Goal: Task Accomplishment & Management: Use online tool/utility

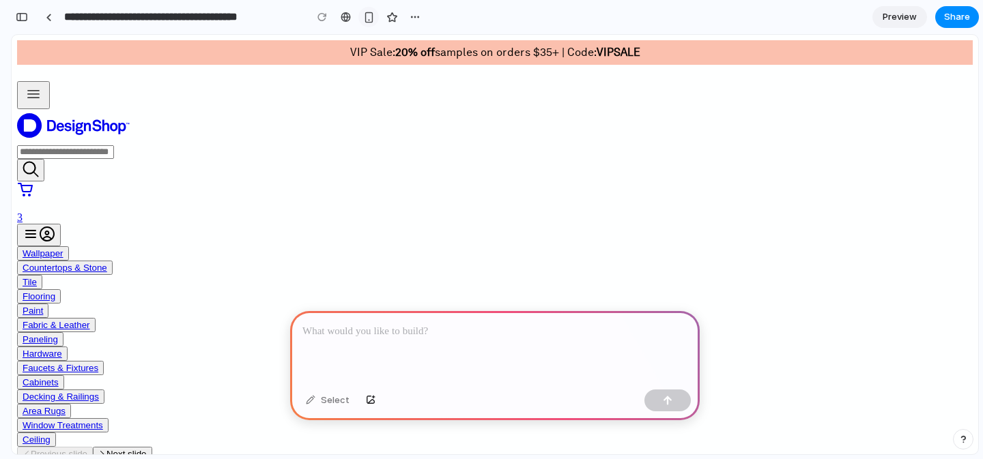
click at [370, 13] on div "button" at bounding box center [369, 18] width 12 height 12
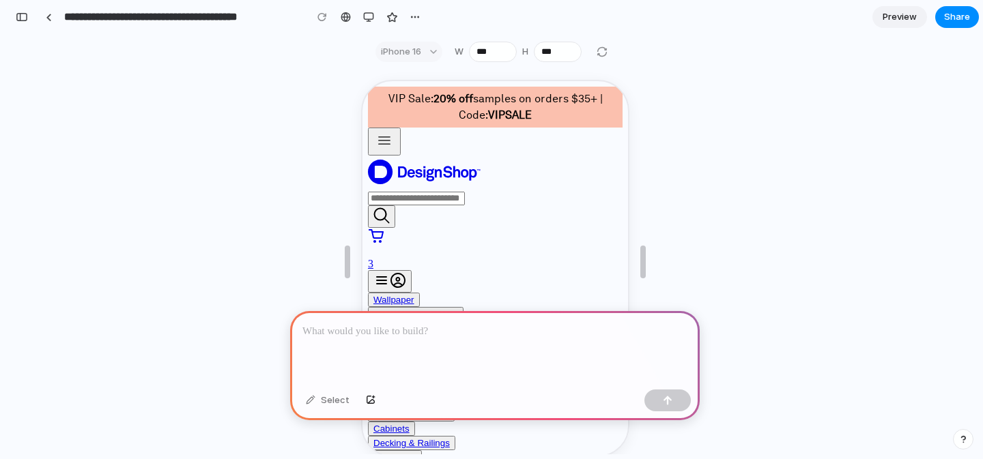
click at [427, 47] on div "iPhone 16" at bounding box center [409, 52] width 67 height 20
click at [423, 57] on div "iPhone 16" at bounding box center [409, 52] width 67 height 20
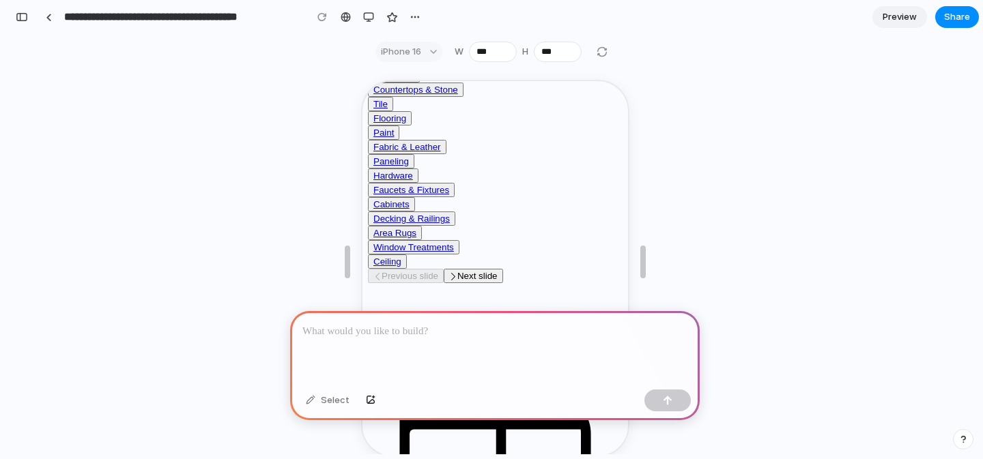
scroll to position [229, 0]
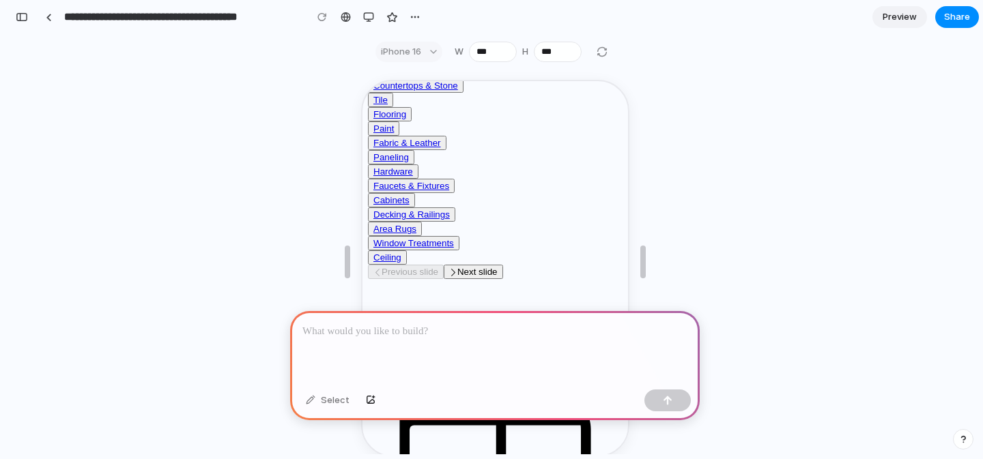
click at [410, 338] on p at bounding box center [494, 332] width 385 height 16
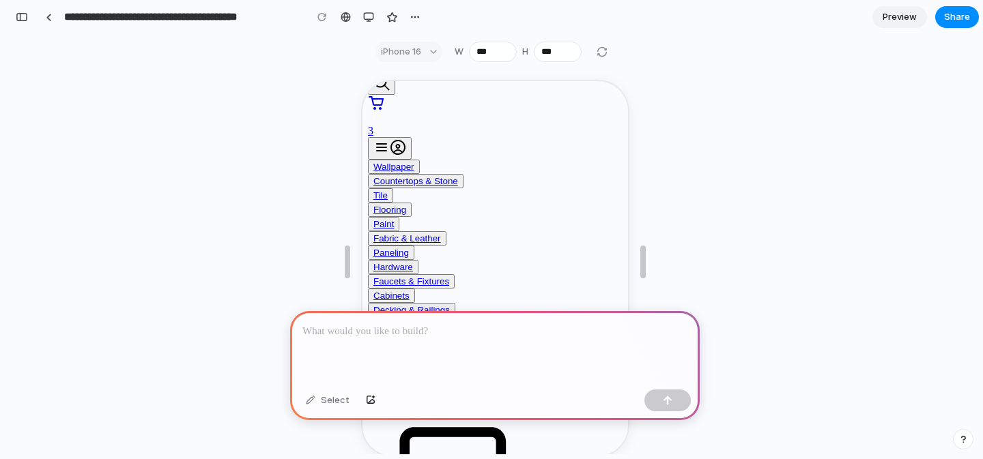
scroll to position [132, 0]
click at [503, 341] on div at bounding box center [495, 347] width 410 height 73
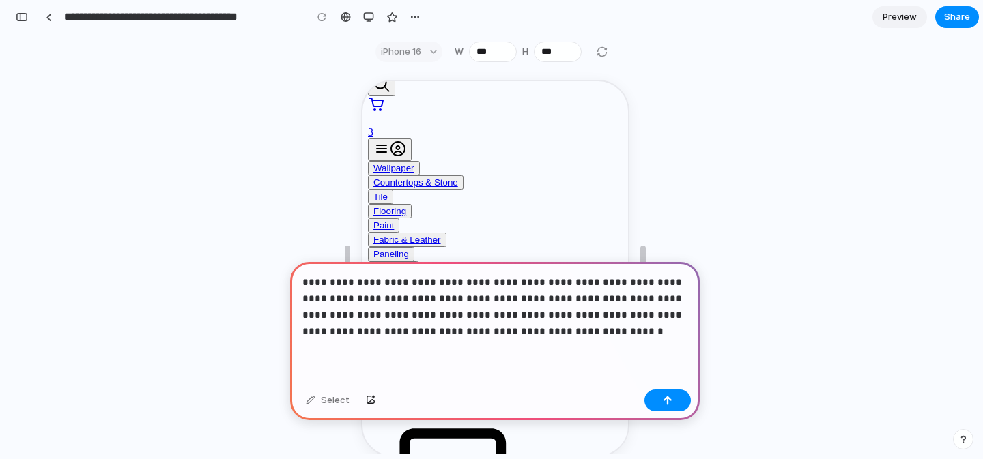
click at [474, 313] on p "**********" at bounding box center [494, 307] width 385 height 66
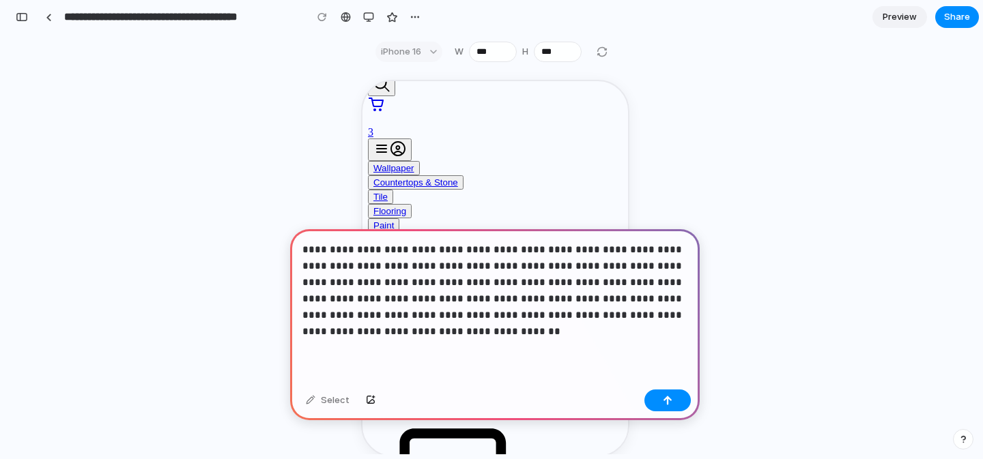
click at [433, 317] on p "**********" at bounding box center [494, 291] width 385 height 98
click at [307, 249] on p "**********" at bounding box center [494, 291] width 385 height 98
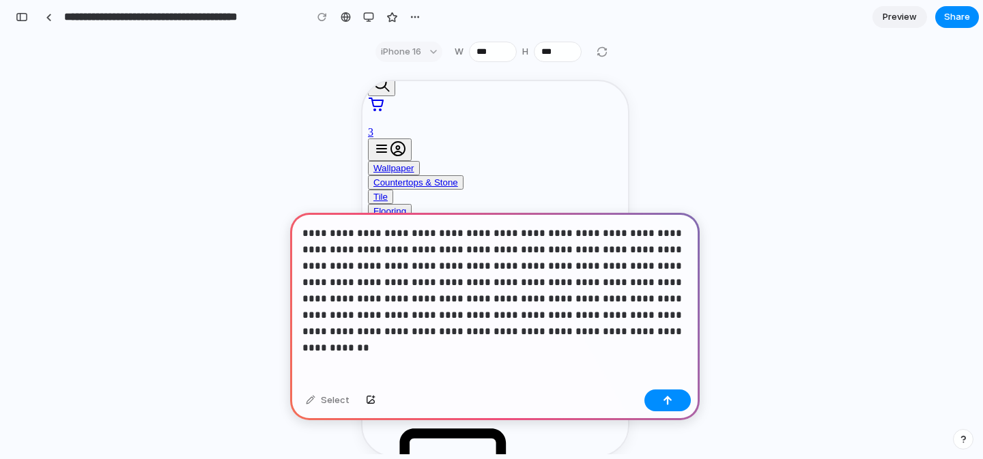
click at [635, 329] on p "**********" at bounding box center [494, 282] width 385 height 115
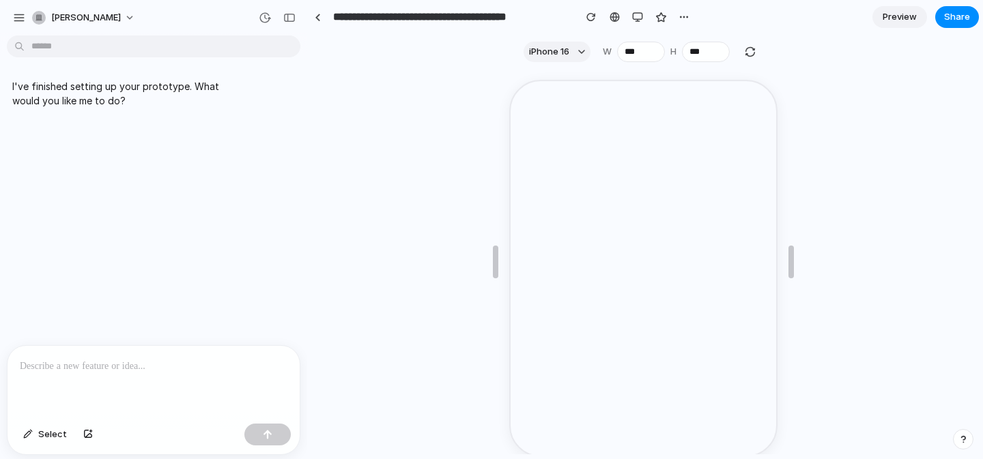
click at [118, 369] on p at bounding box center [154, 366] width 268 height 16
click at [94, 357] on div at bounding box center [154, 382] width 292 height 72
click at [285, 19] on div "button" at bounding box center [289, 18] width 12 height 10
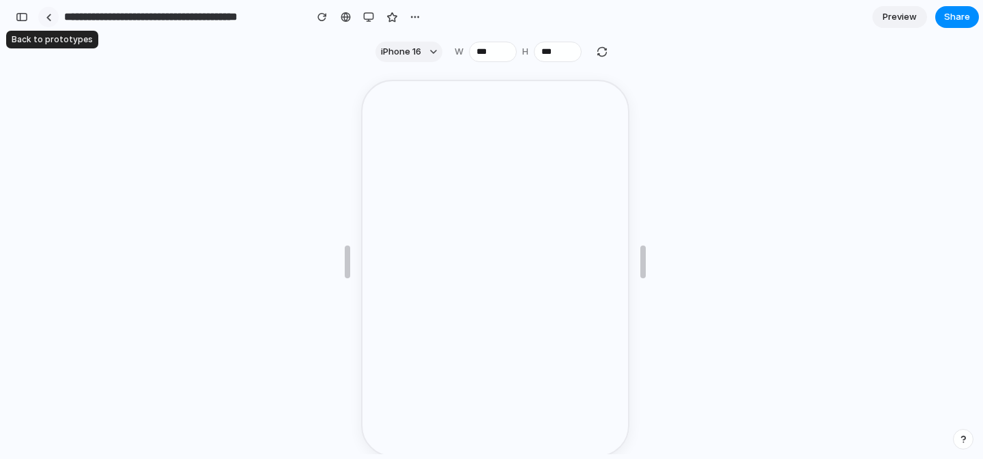
click at [53, 15] on link at bounding box center [48, 17] width 20 height 20
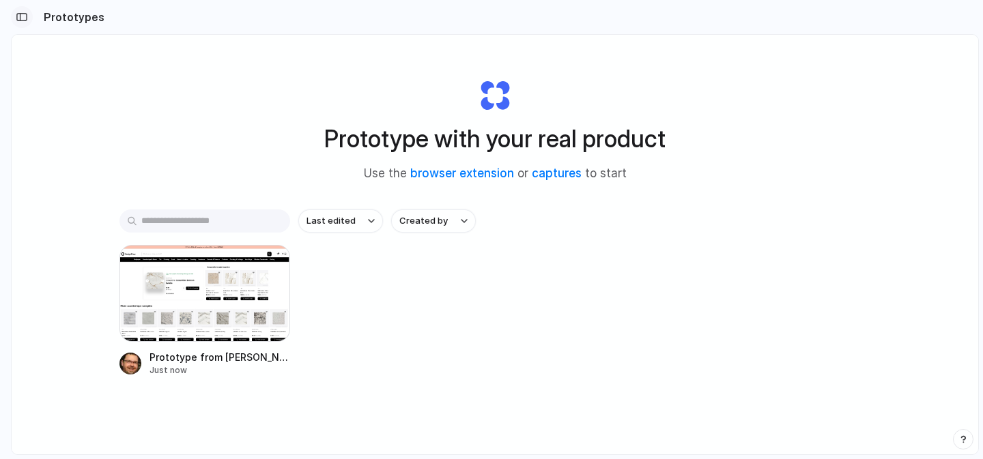
click at [18, 15] on div "button" at bounding box center [22, 17] width 12 height 10
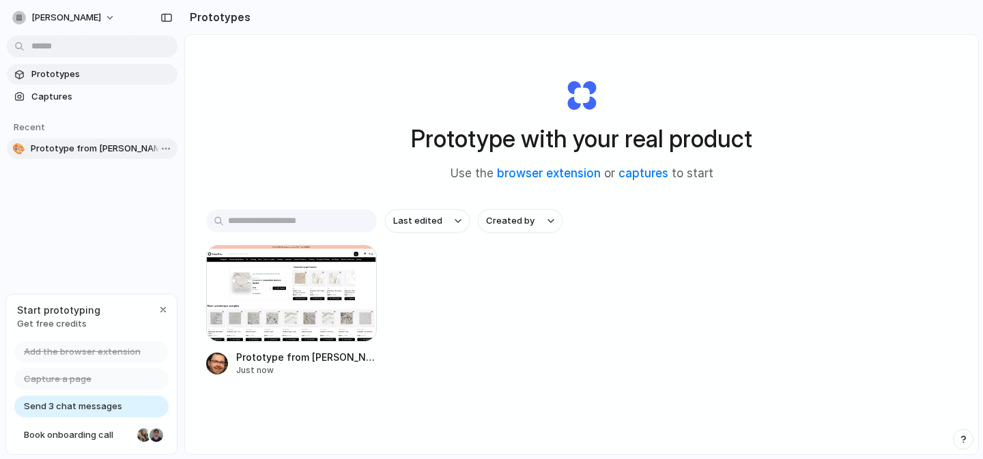
click at [46, 147] on span "Prototype from Cosentino Dekton Awake Slab" at bounding box center [101, 149] width 141 height 14
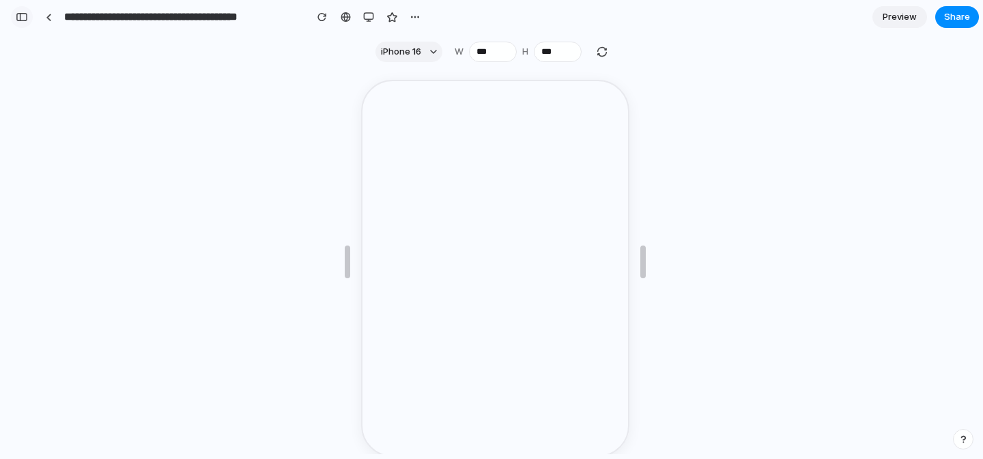
click at [26, 14] on div "button" at bounding box center [22, 17] width 12 height 10
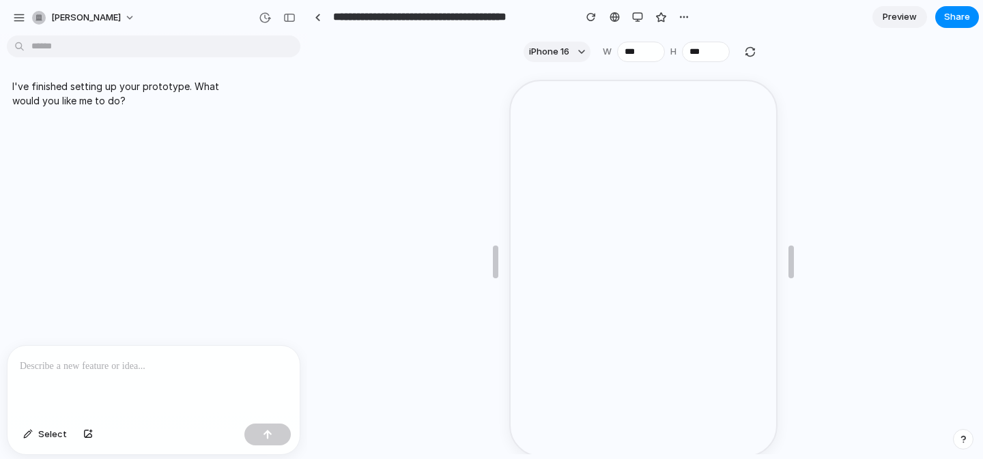
click at [97, 46] on body "**********" at bounding box center [491, 229] width 983 height 459
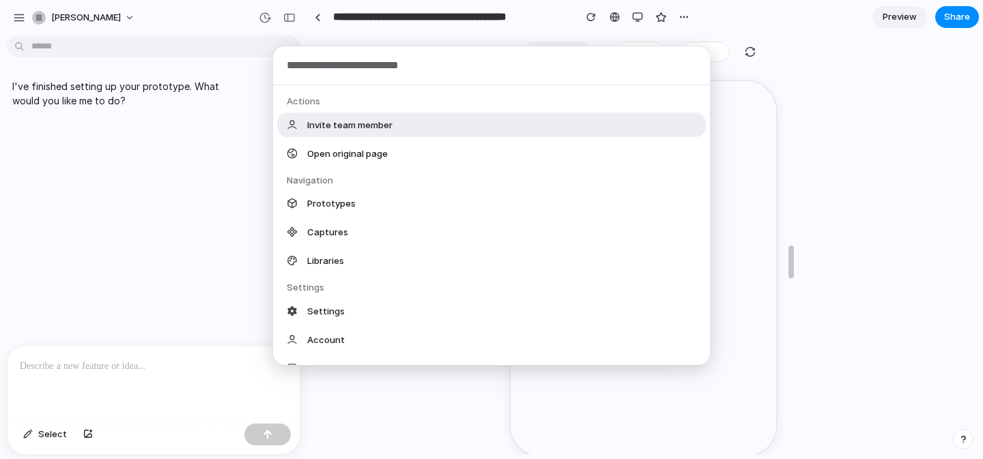
click at [139, 195] on div "Actions Invite team member Open original page Navigation Prototypes Captures Li…" at bounding box center [491, 229] width 983 height 459
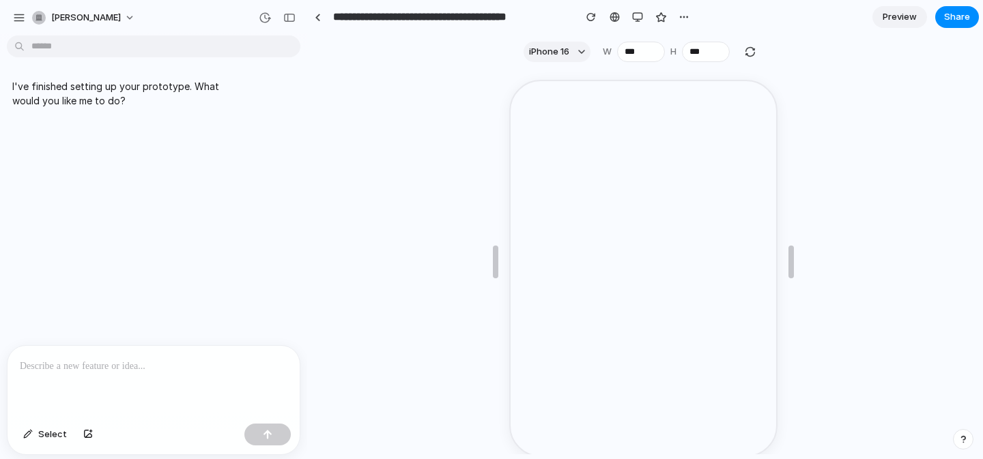
click at [132, 383] on div at bounding box center [154, 382] width 292 height 72
click at [216, 378] on div at bounding box center [154, 382] width 292 height 72
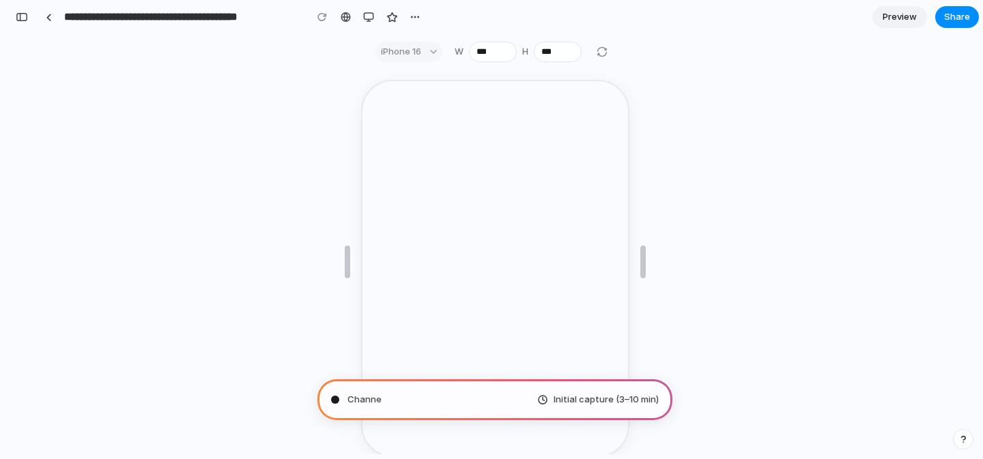
scroll to position [46, 0]
type input "**********"
click at [46, 18] on div at bounding box center [49, 18] width 6 height 8
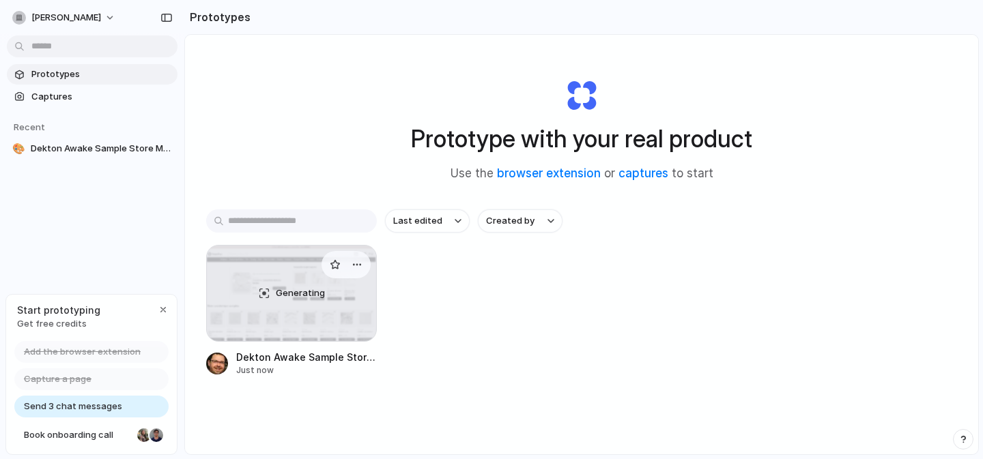
click at [264, 311] on div "Generating" at bounding box center [291, 294] width 169 height 96
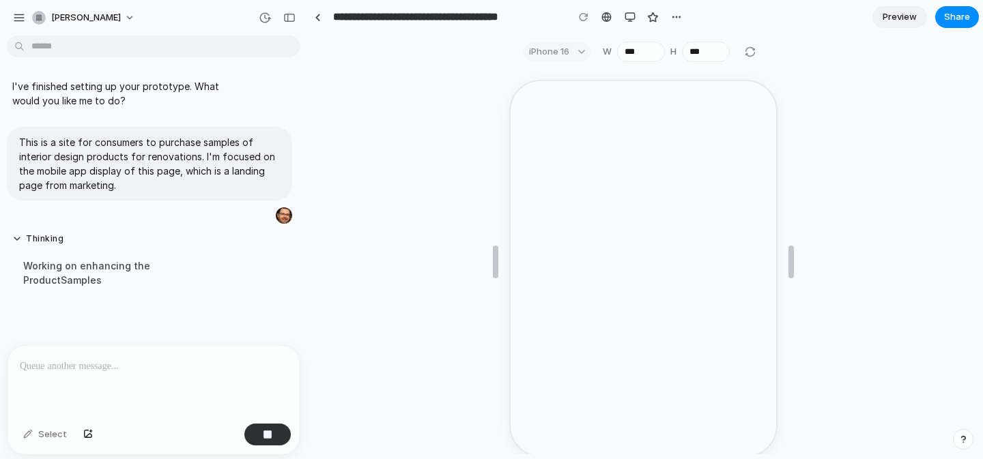
click at [152, 361] on p at bounding box center [154, 366] width 268 height 16
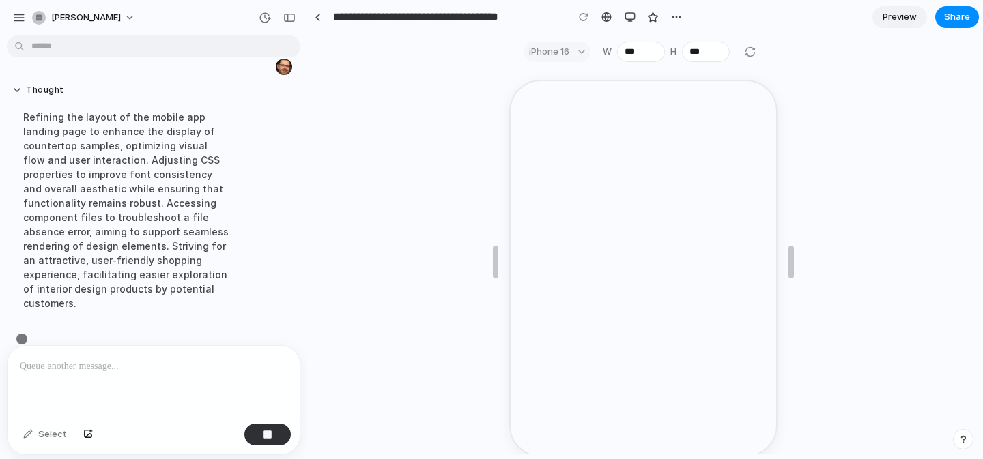
scroll to position [153, 0]
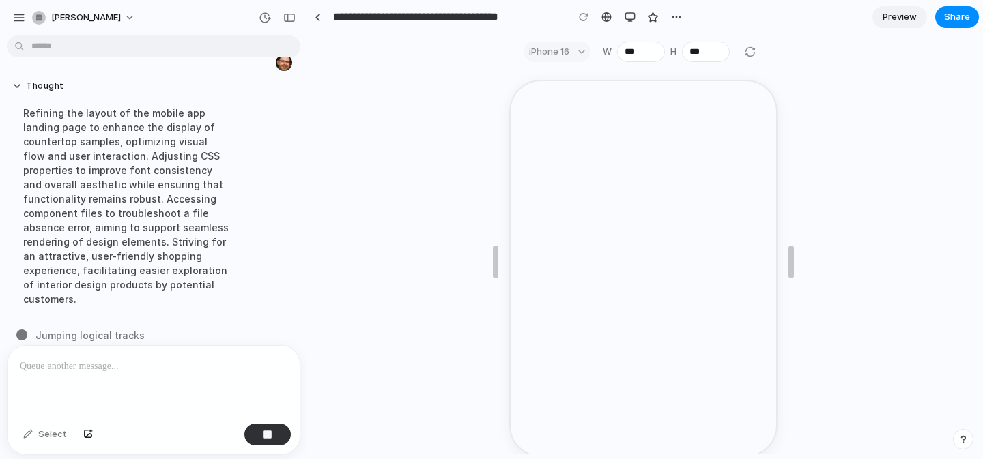
click at [152, 361] on p at bounding box center [154, 366] width 268 height 16
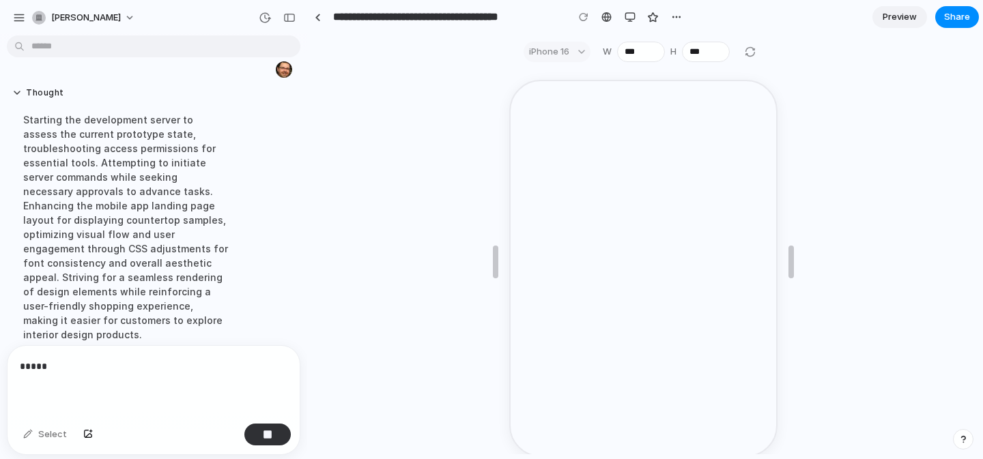
scroll to position [182, 0]
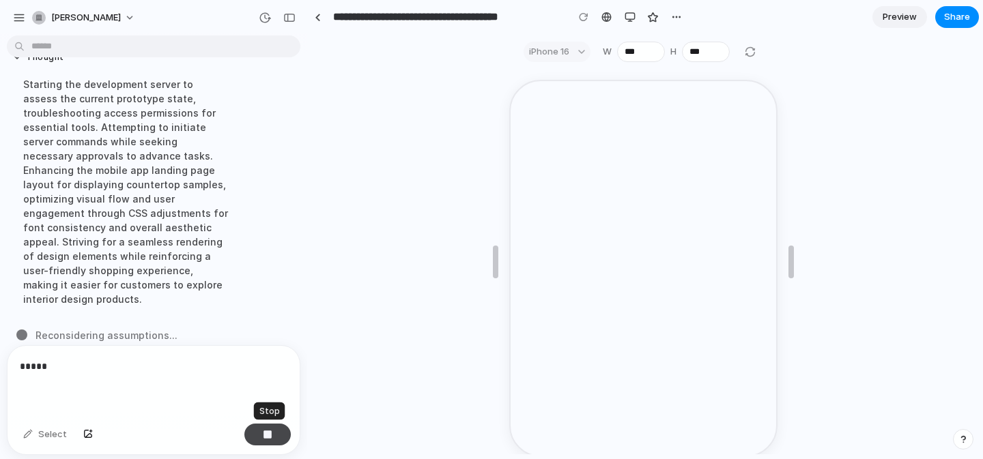
click at [277, 432] on button "button" at bounding box center [267, 435] width 46 height 22
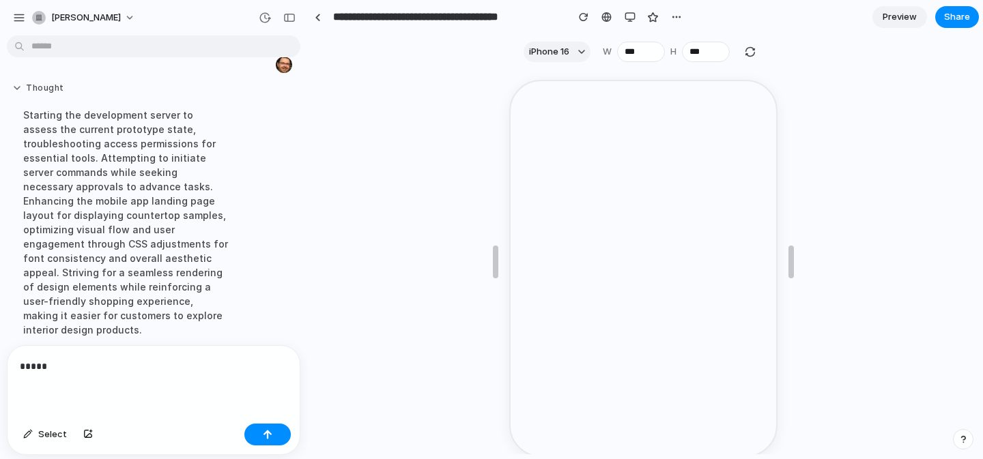
click at [41, 86] on button "Thought" at bounding box center [126, 89] width 228 height 12
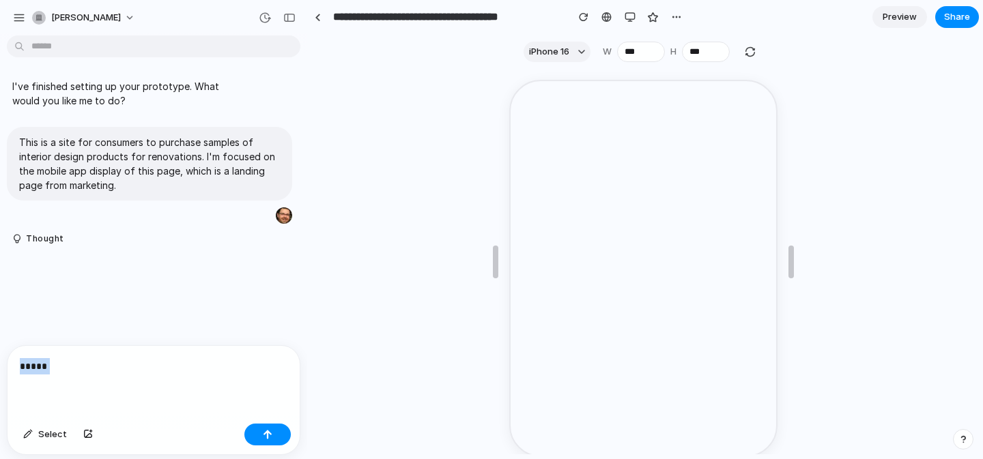
drag, startPoint x: 70, startPoint y: 378, endPoint x: 3, endPoint y: 367, distance: 68.6
click at [3, 367] on div "***** Select" at bounding box center [149, 400] width 299 height 110
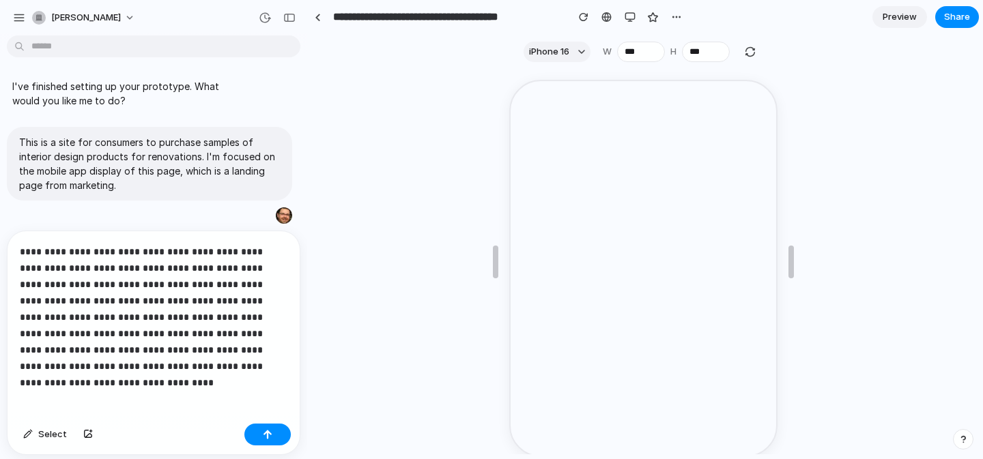
scroll to position [111, 0]
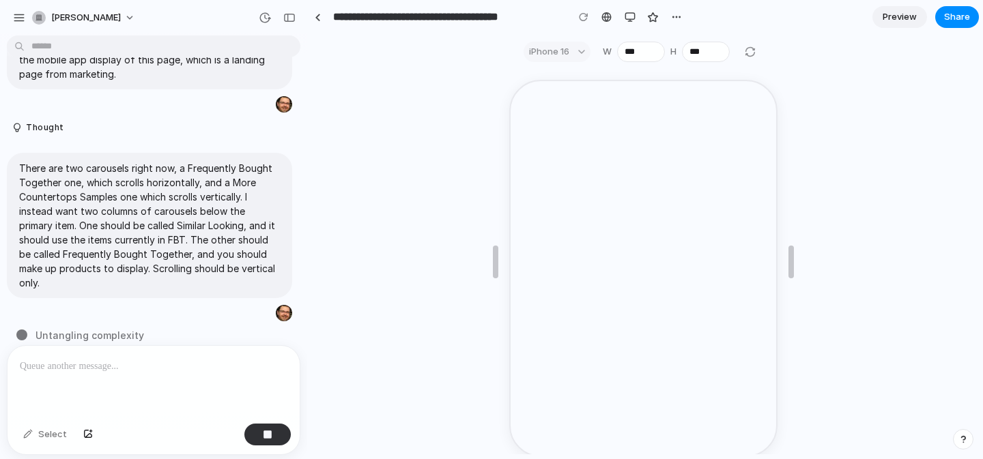
type input "**********"
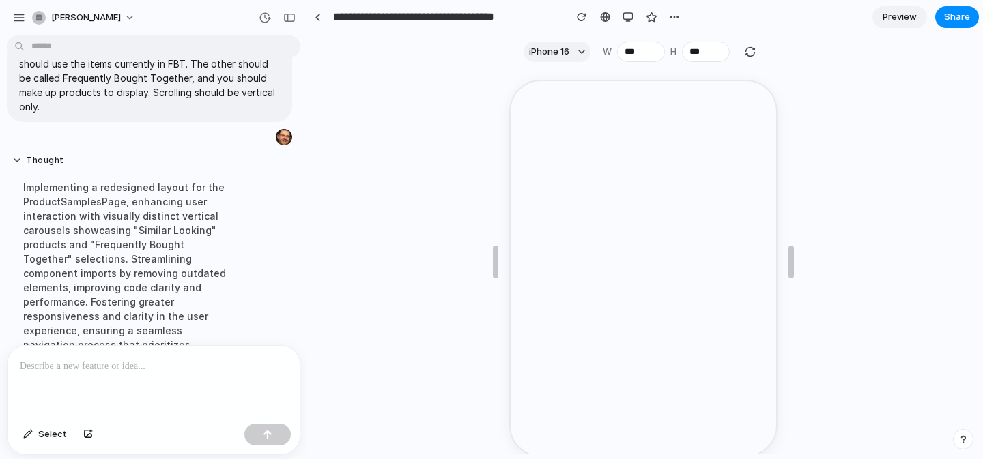
scroll to position [476, 0]
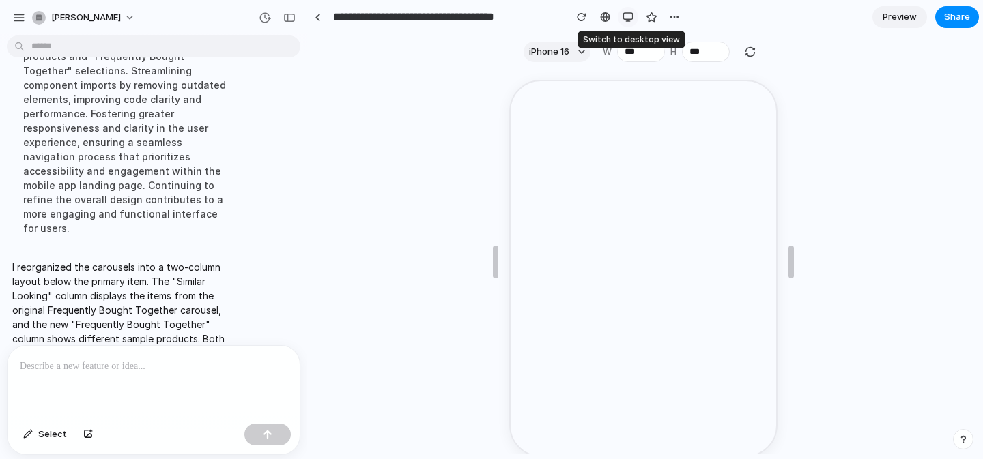
click at [632, 18] on div "button" at bounding box center [628, 17] width 11 height 11
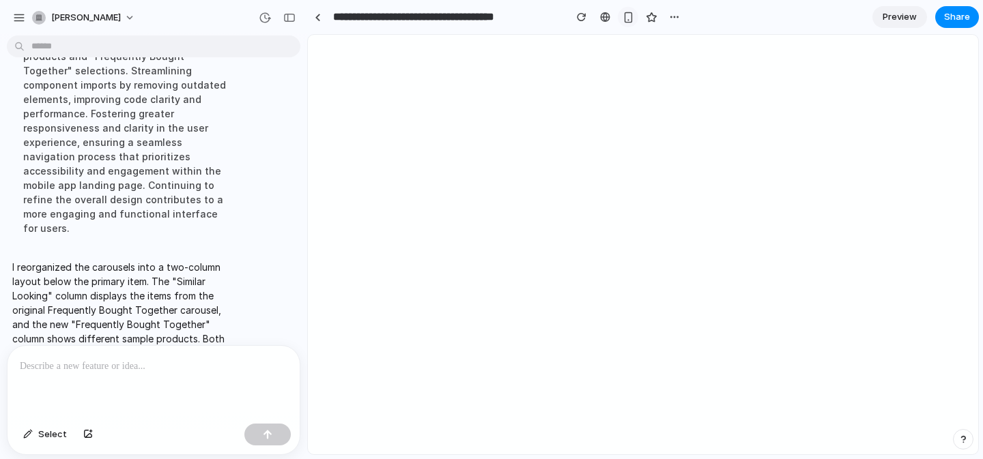
click at [629, 14] on div "button" at bounding box center [629, 18] width 12 height 12
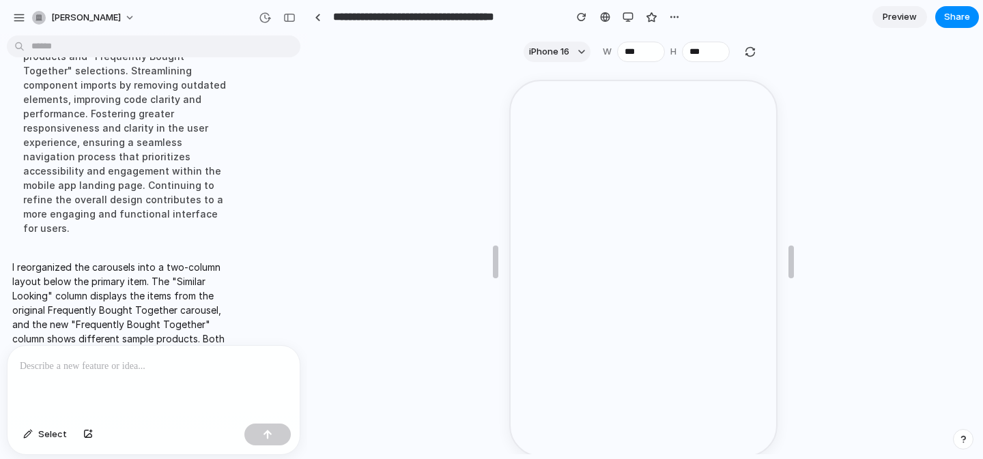
click at [169, 373] on p at bounding box center [154, 366] width 268 height 16
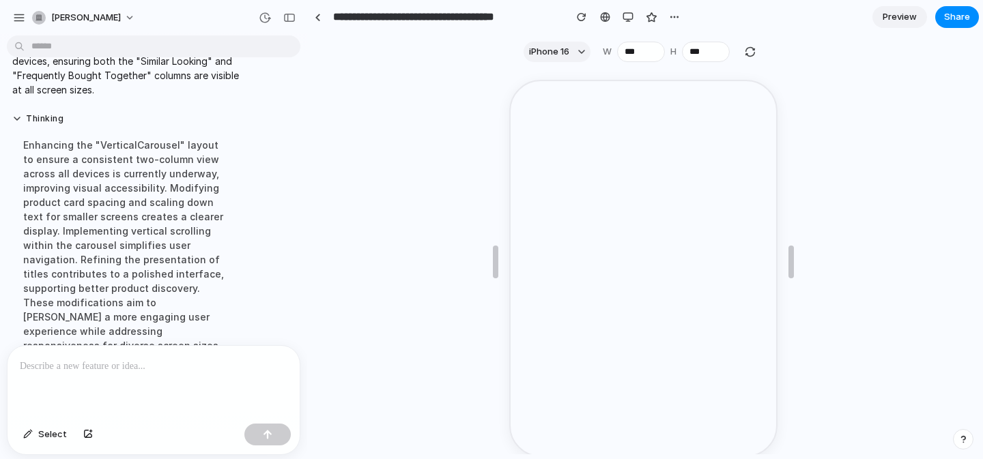
scroll to position [701, 0]
click at [185, 373] on p at bounding box center [154, 366] width 268 height 16
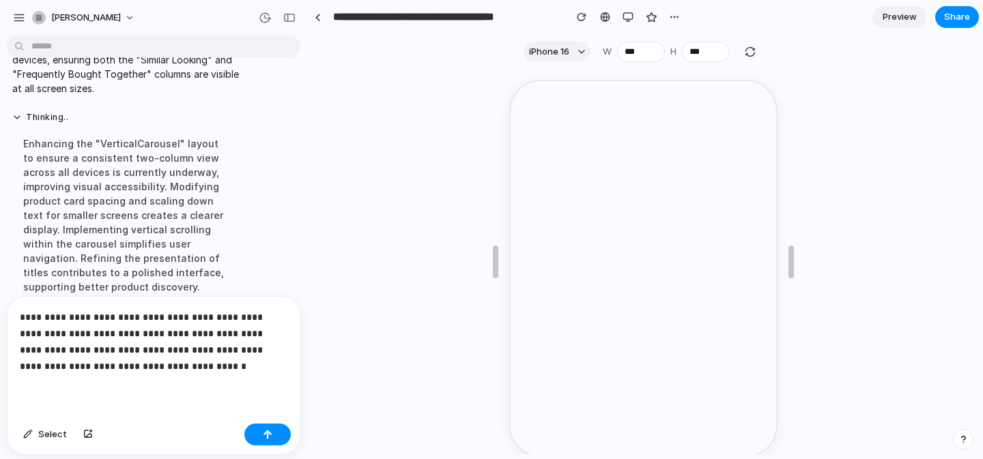
click at [206, 364] on p "**********" at bounding box center [154, 342] width 268 height 66
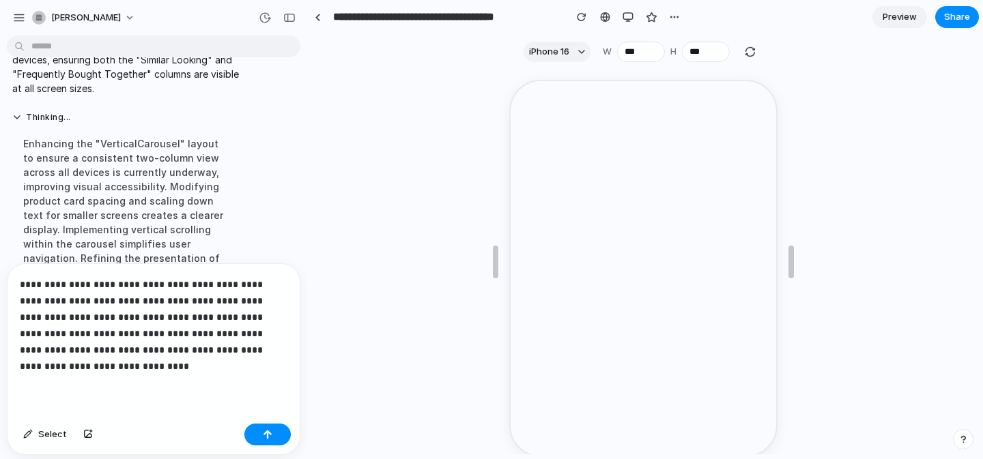
click at [199, 374] on div "**********" at bounding box center [154, 341] width 292 height 154
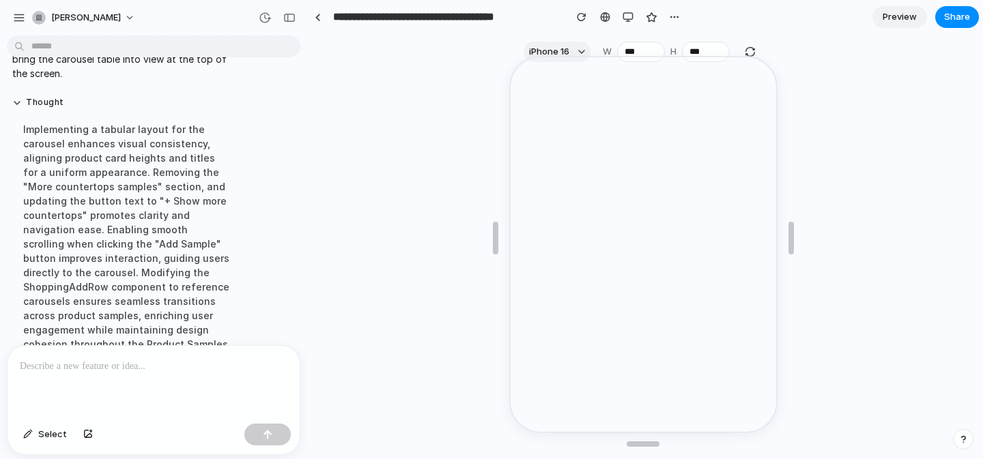
scroll to position [25, 0]
click at [199, 368] on p at bounding box center [154, 366] width 268 height 16
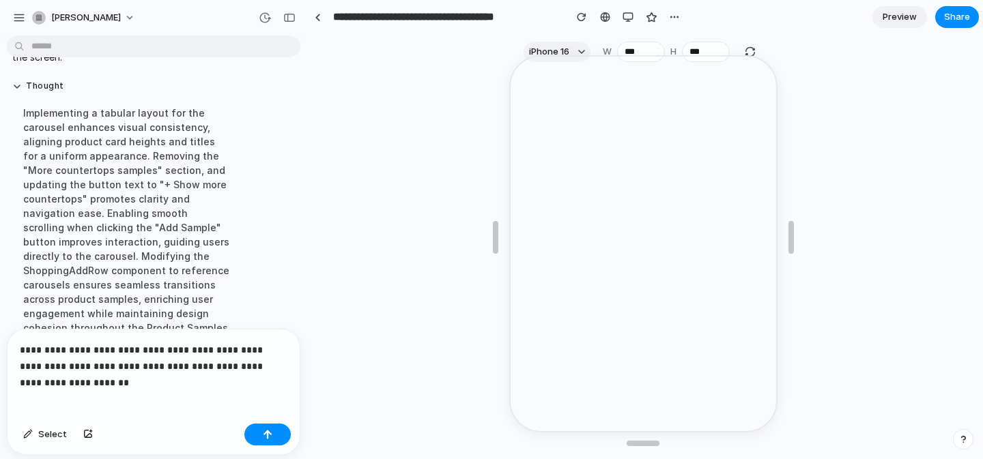
scroll to position [1086, 0]
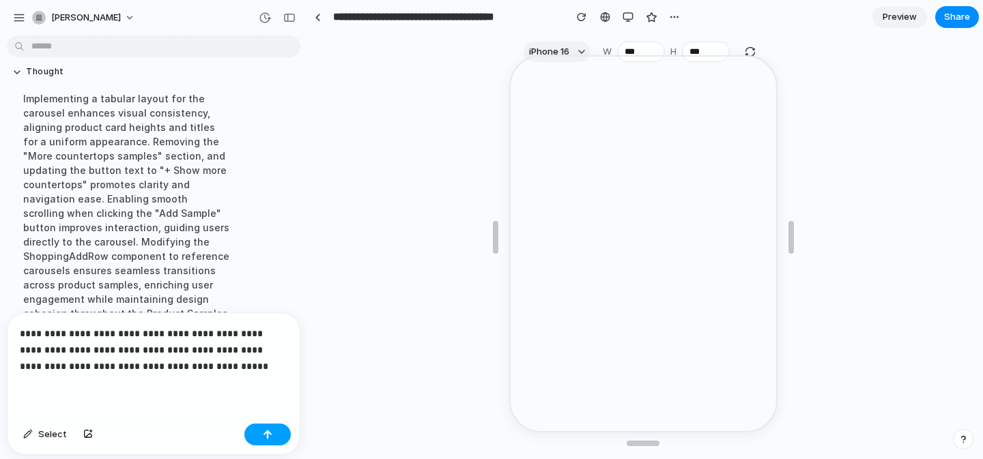
click at [259, 438] on button "button" at bounding box center [267, 435] width 46 height 22
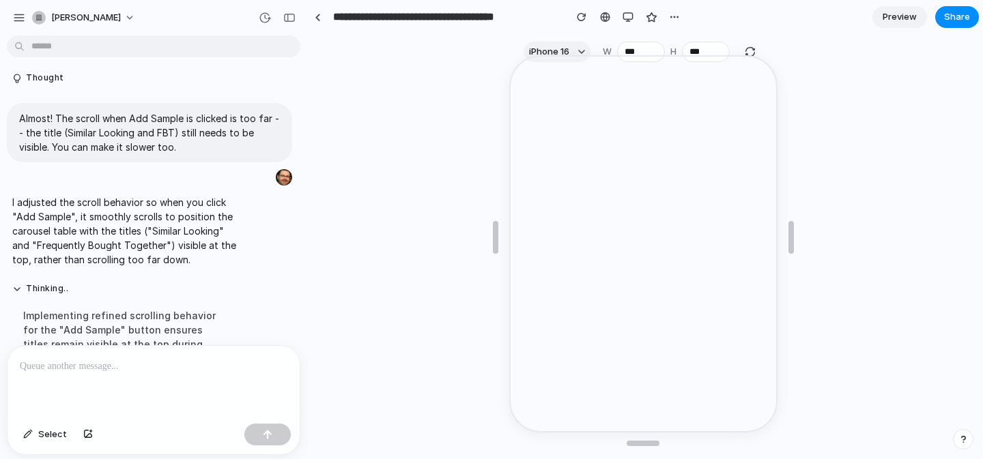
scroll to position [1094, 0]
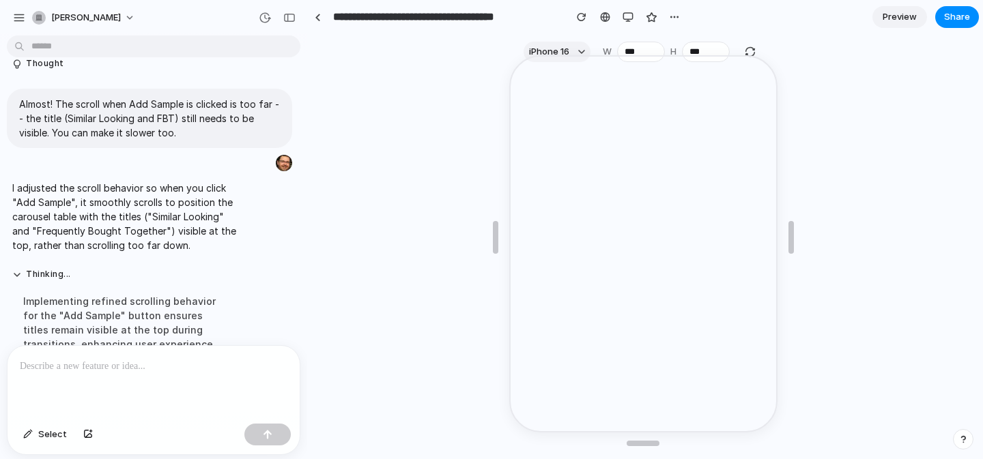
click at [177, 286] on div "Implementing refined scrolling behavior for the "Add Sample" button ensures tit…" at bounding box center [126, 330] width 228 height 88
click at [627, 15] on div "button" at bounding box center [628, 17] width 11 height 11
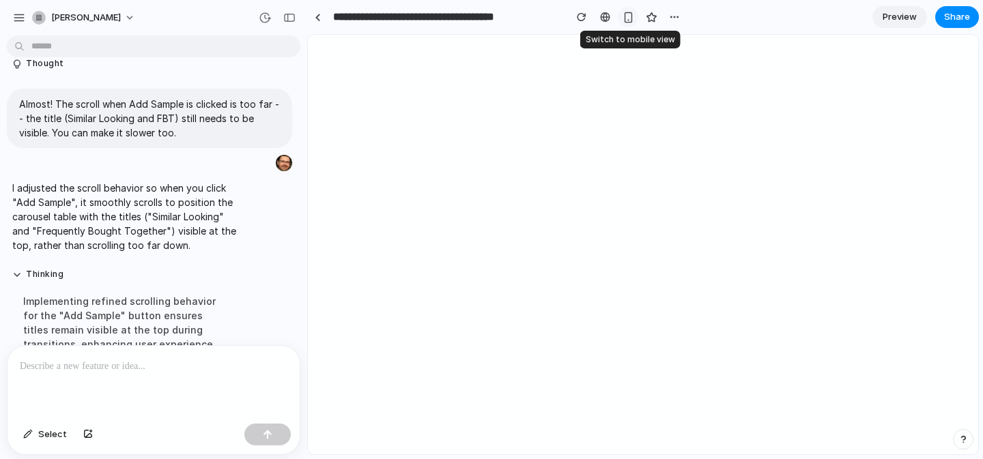
scroll to position [0, 0]
click at [630, 16] on div "button" at bounding box center [629, 18] width 12 height 12
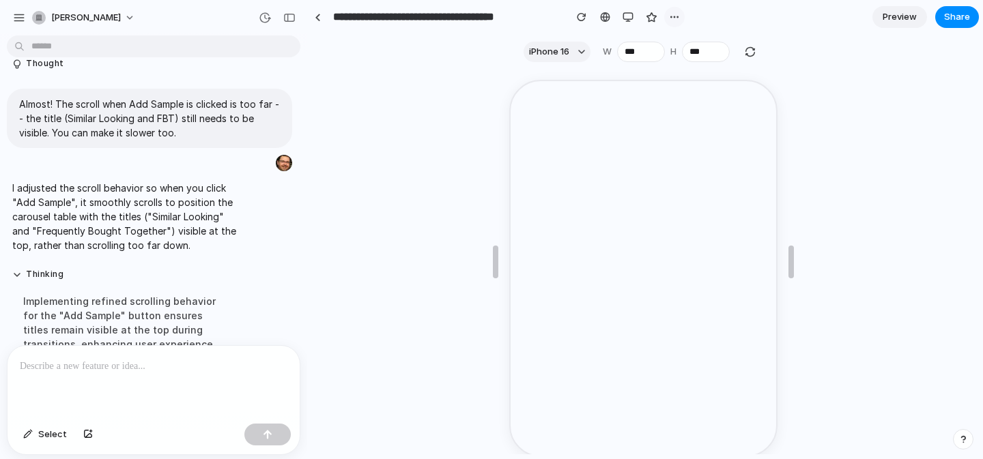
click at [677, 16] on div "button" at bounding box center [674, 17] width 11 height 11
click at [712, 16] on div "Duplicate Delete" at bounding box center [491, 229] width 983 height 459
click at [959, 19] on span "Share" at bounding box center [957, 17] width 26 height 14
click at [906, 195] on div "button" at bounding box center [903, 200] width 11 height 11
click at [922, 242] on div "Share ' Cosentino Dekton Awake Sample Carousels ' Invite Harlan Harris Creator …" at bounding box center [491, 229] width 983 height 459
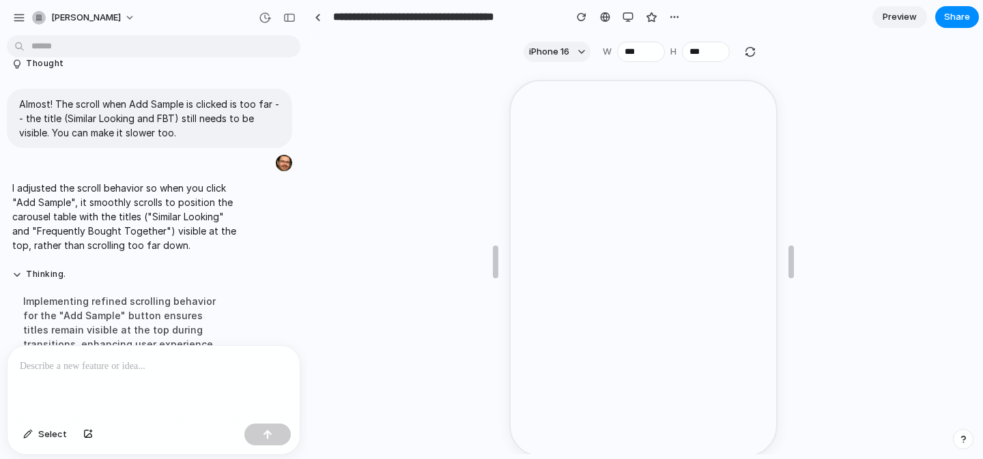
click at [897, 13] on span "Preview" at bounding box center [900, 17] width 34 height 14
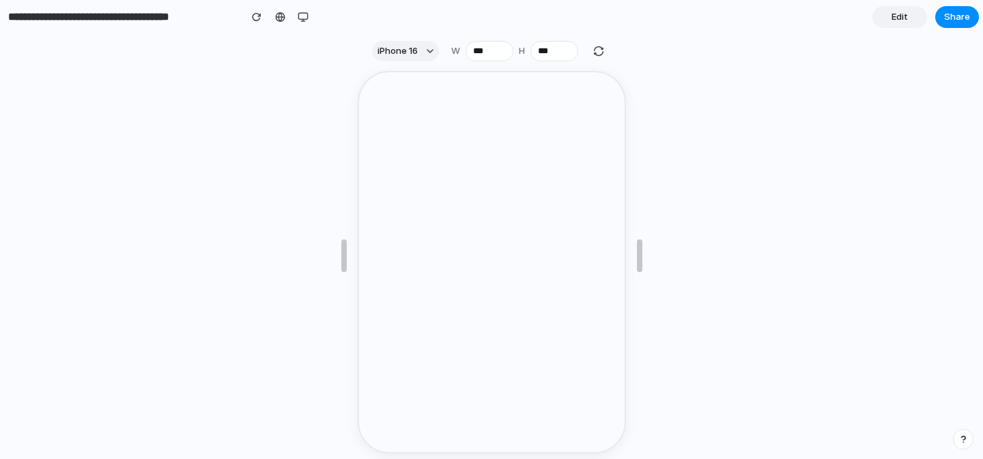
scroll to position [12, 0]
click at [700, 161] on div at bounding box center [491, 252] width 983 height 391
